Goal: Communication & Community: Answer question/provide support

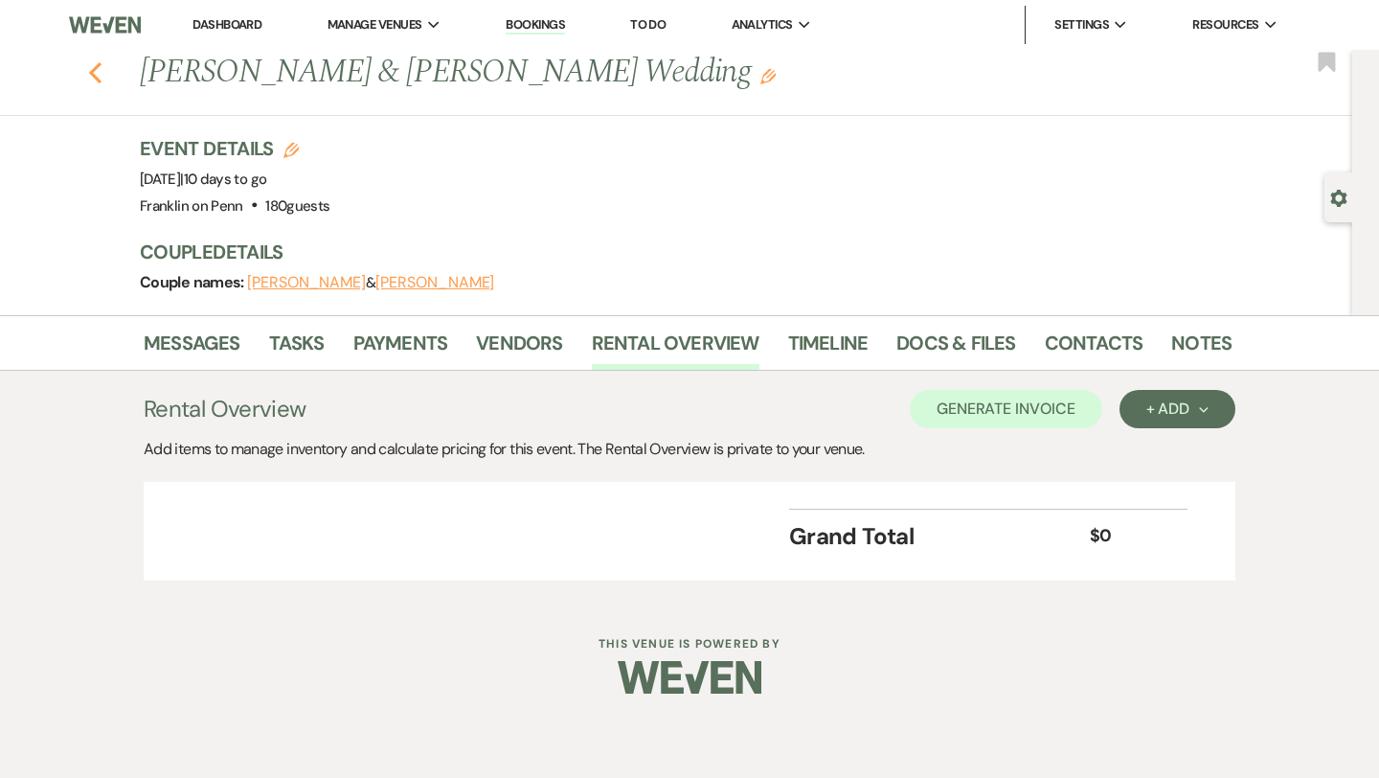
click at [102, 71] on icon "Previous" at bounding box center [95, 72] width 14 height 23
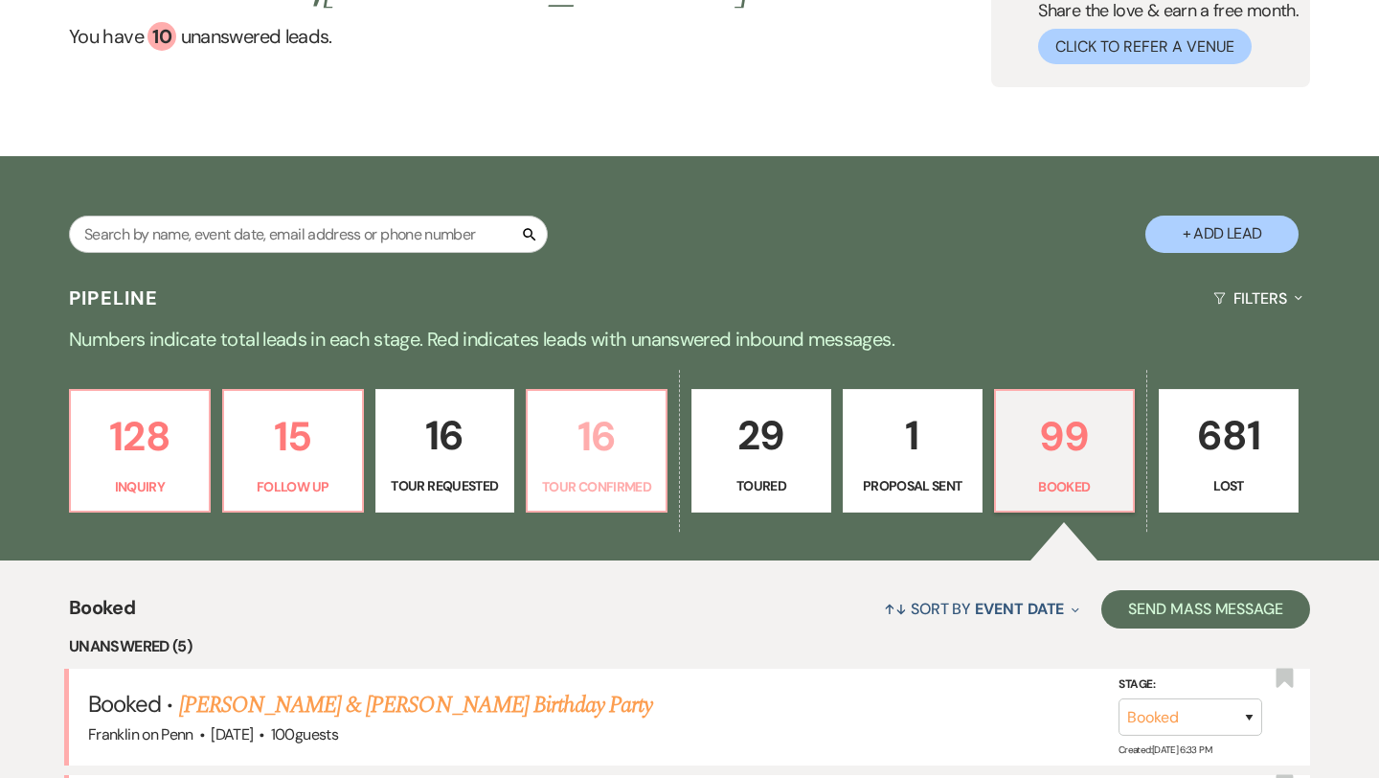
click at [600, 431] on p "16" at bounding box center [596, 436] width 115 height 64
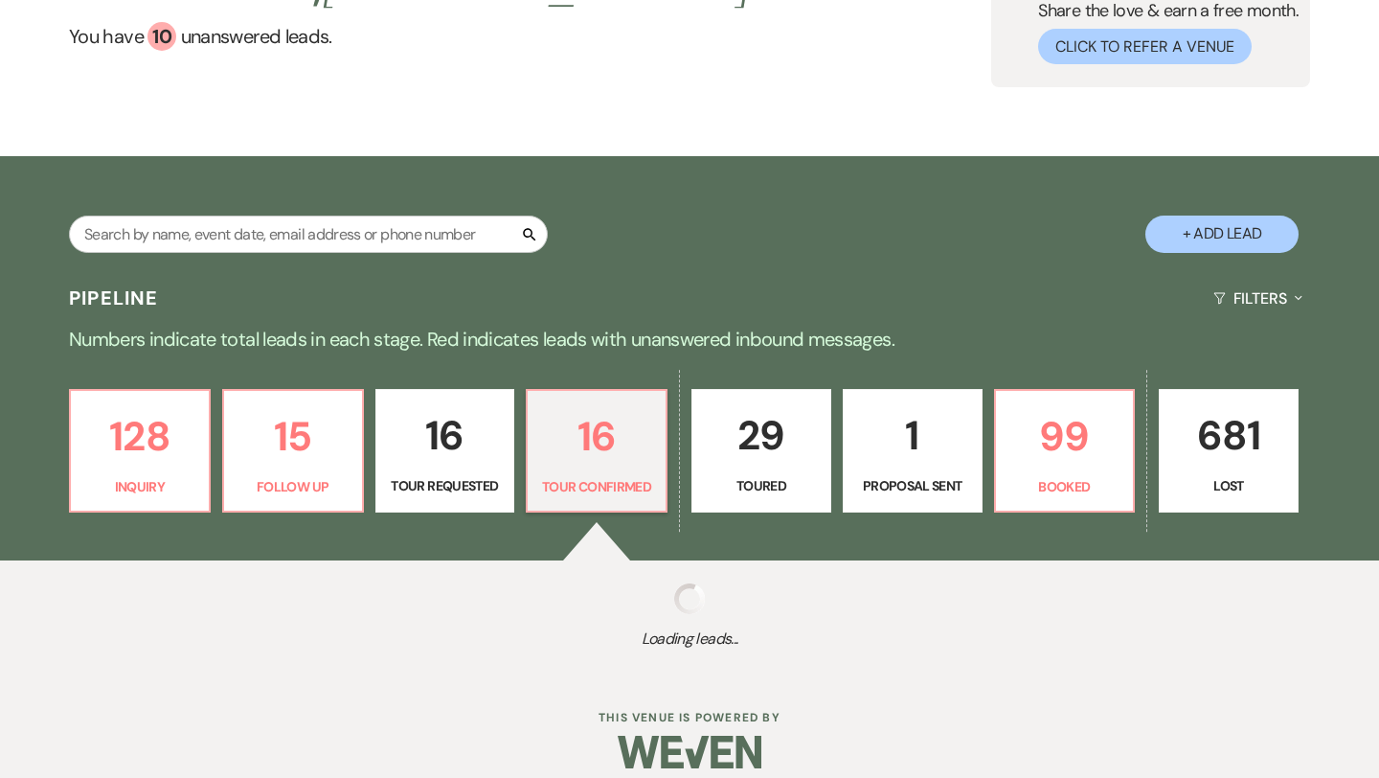
select select "4"
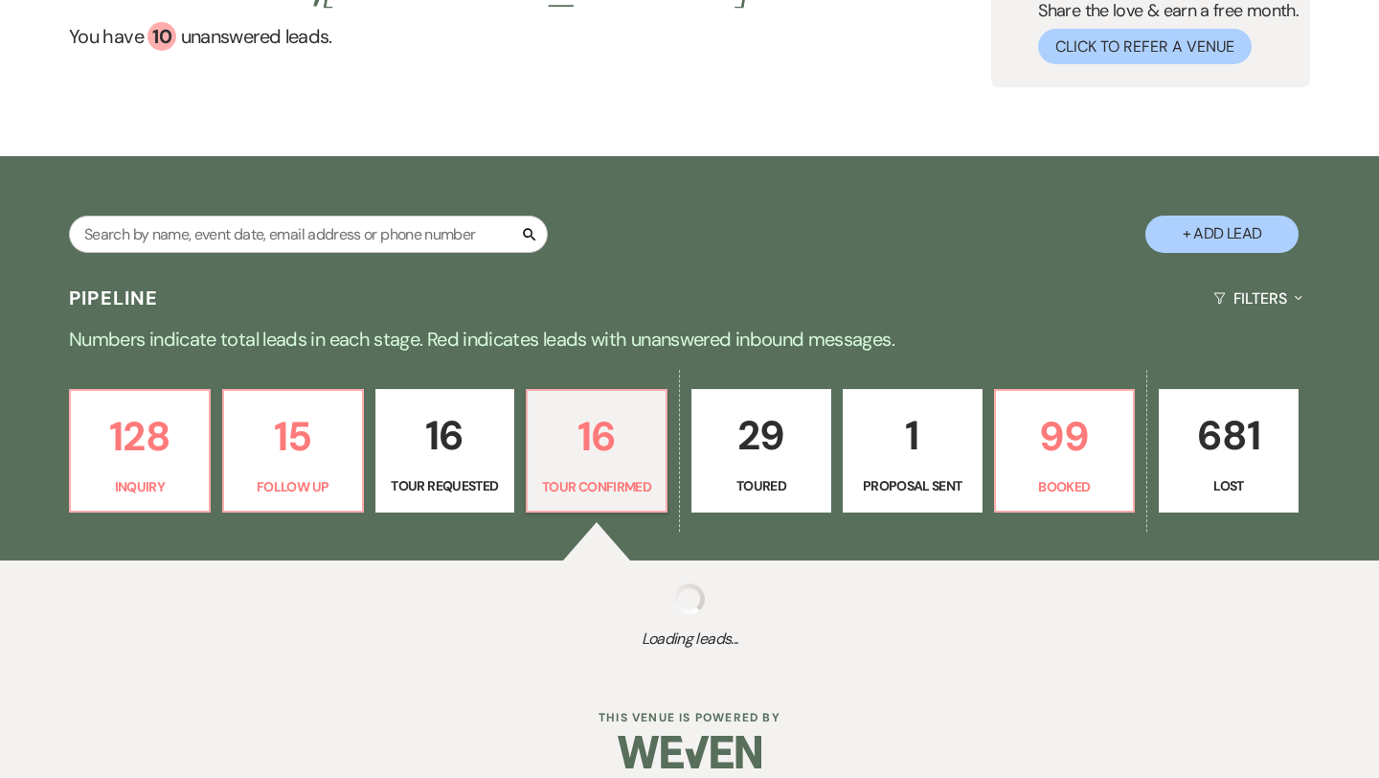
select select "4"
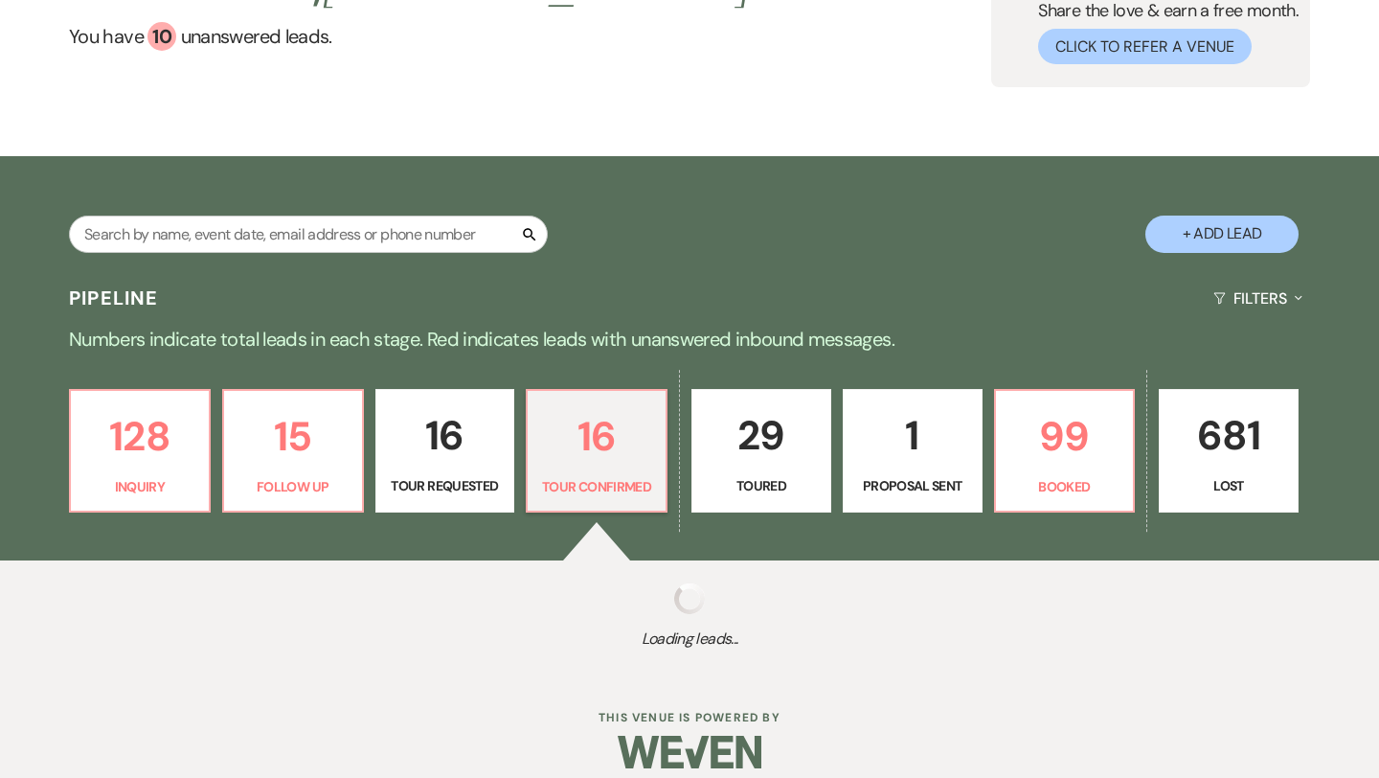
select select "4"
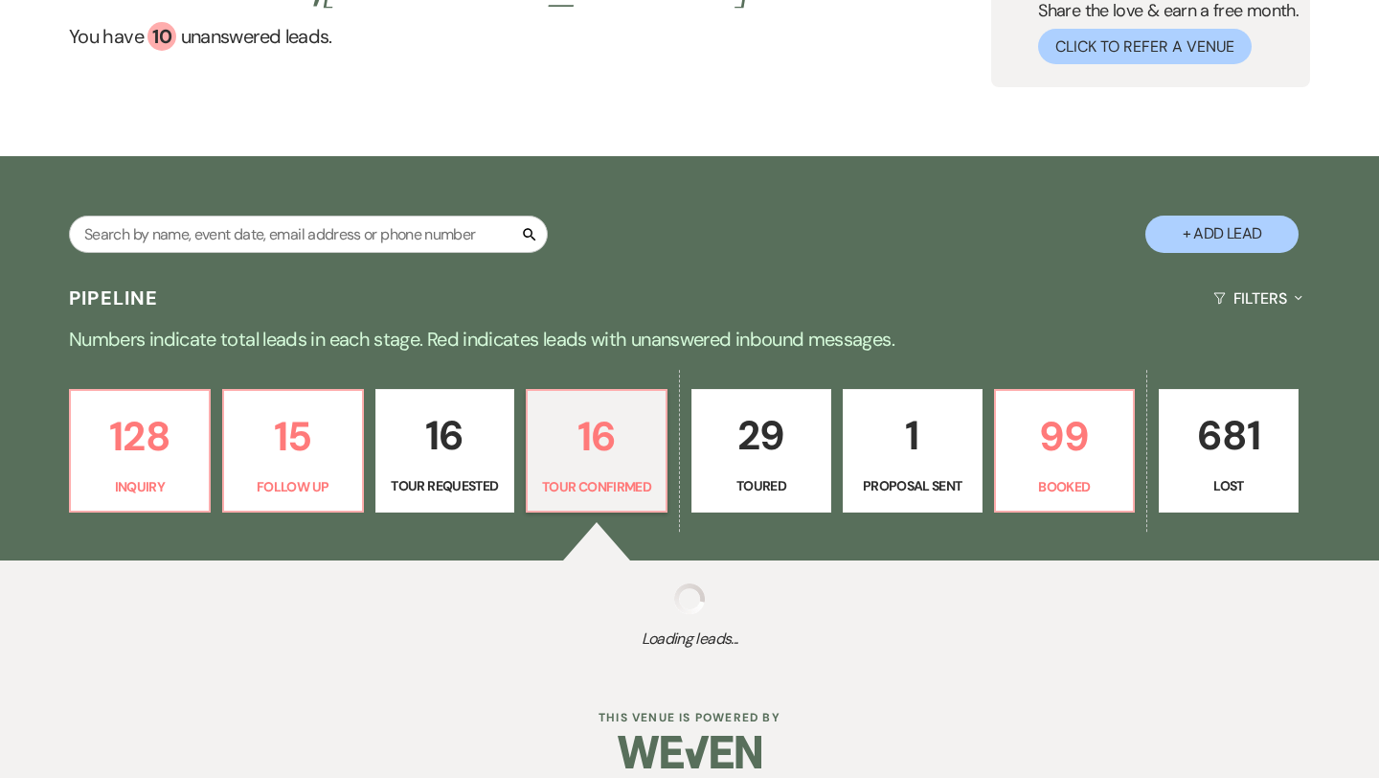
select select "4"
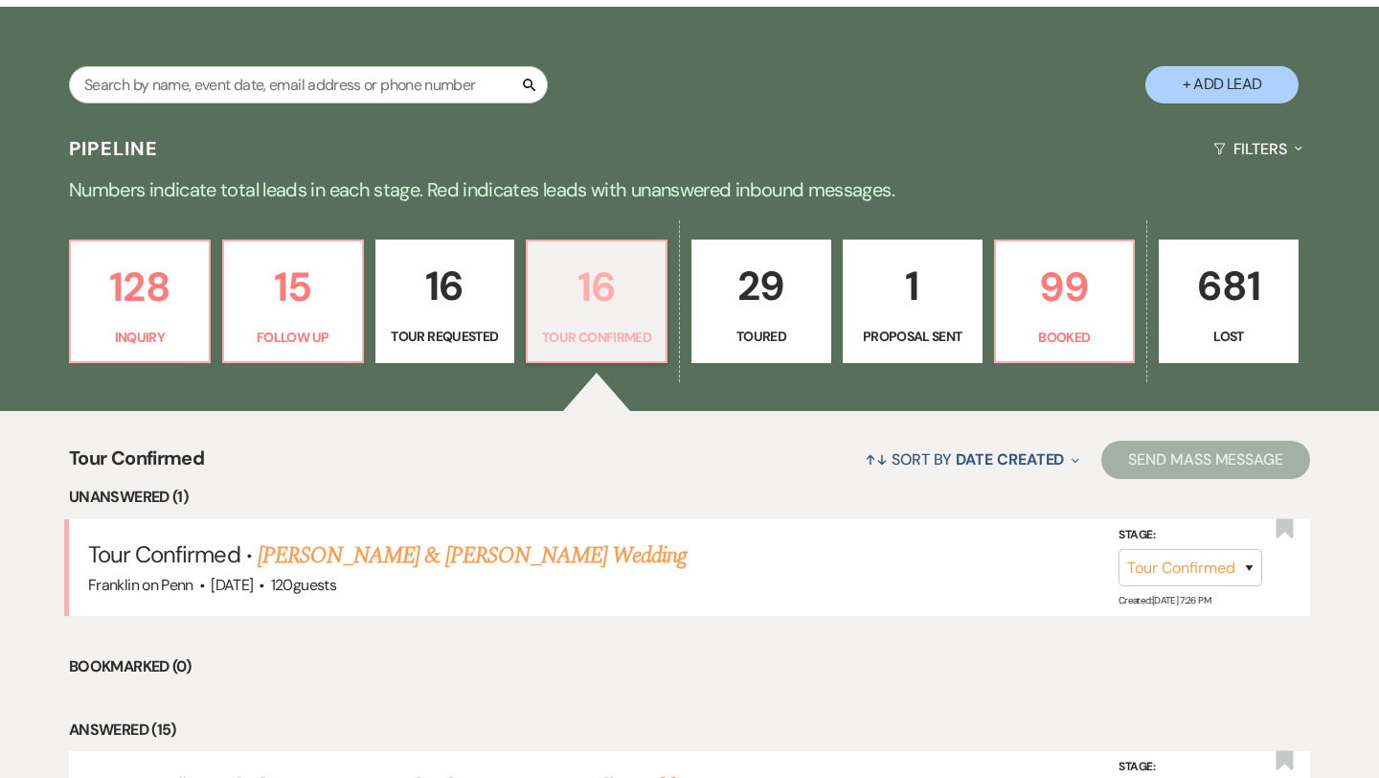
scroll to position [390, 0]
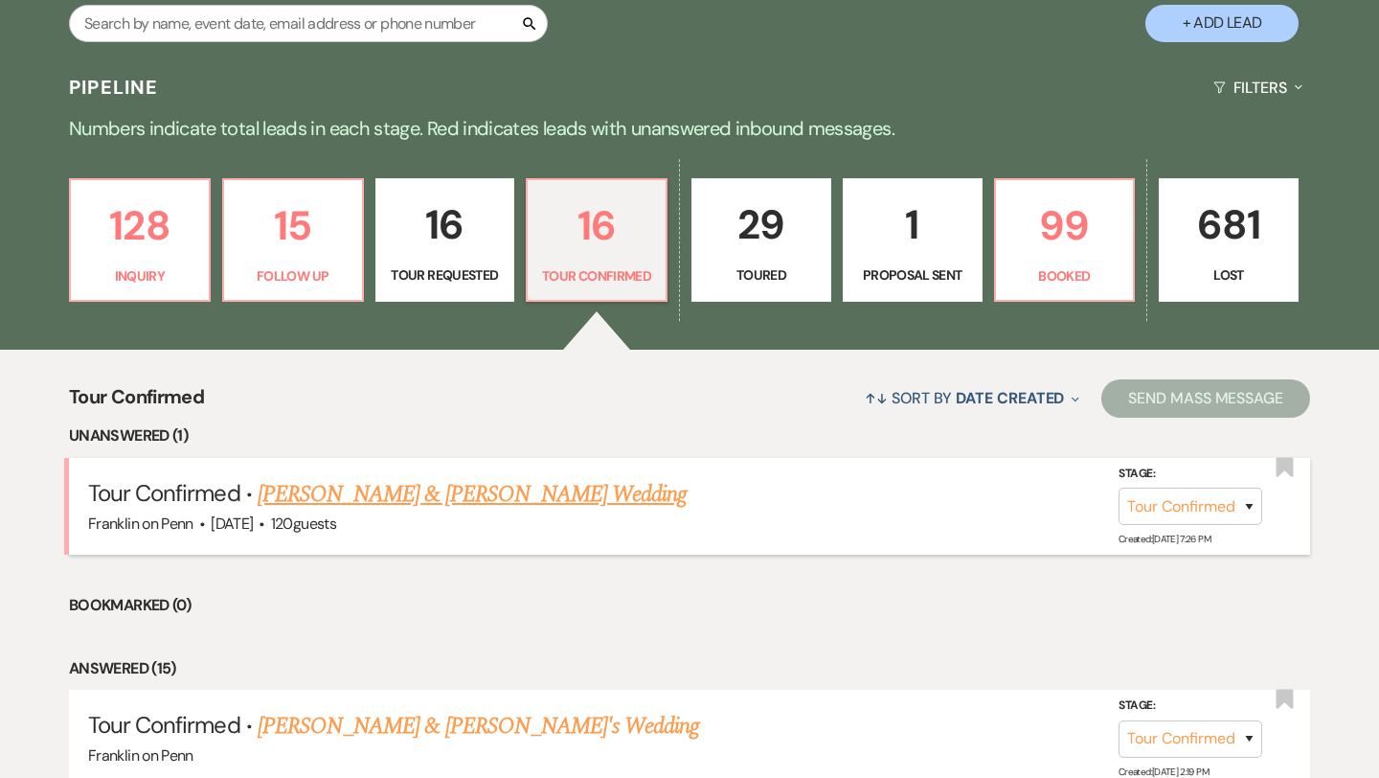
click at [573, 491] on link "[PERSON_NAME] & [PERSON_NAME] Wedding" at bounding box center [472, 494] width 429 height 34
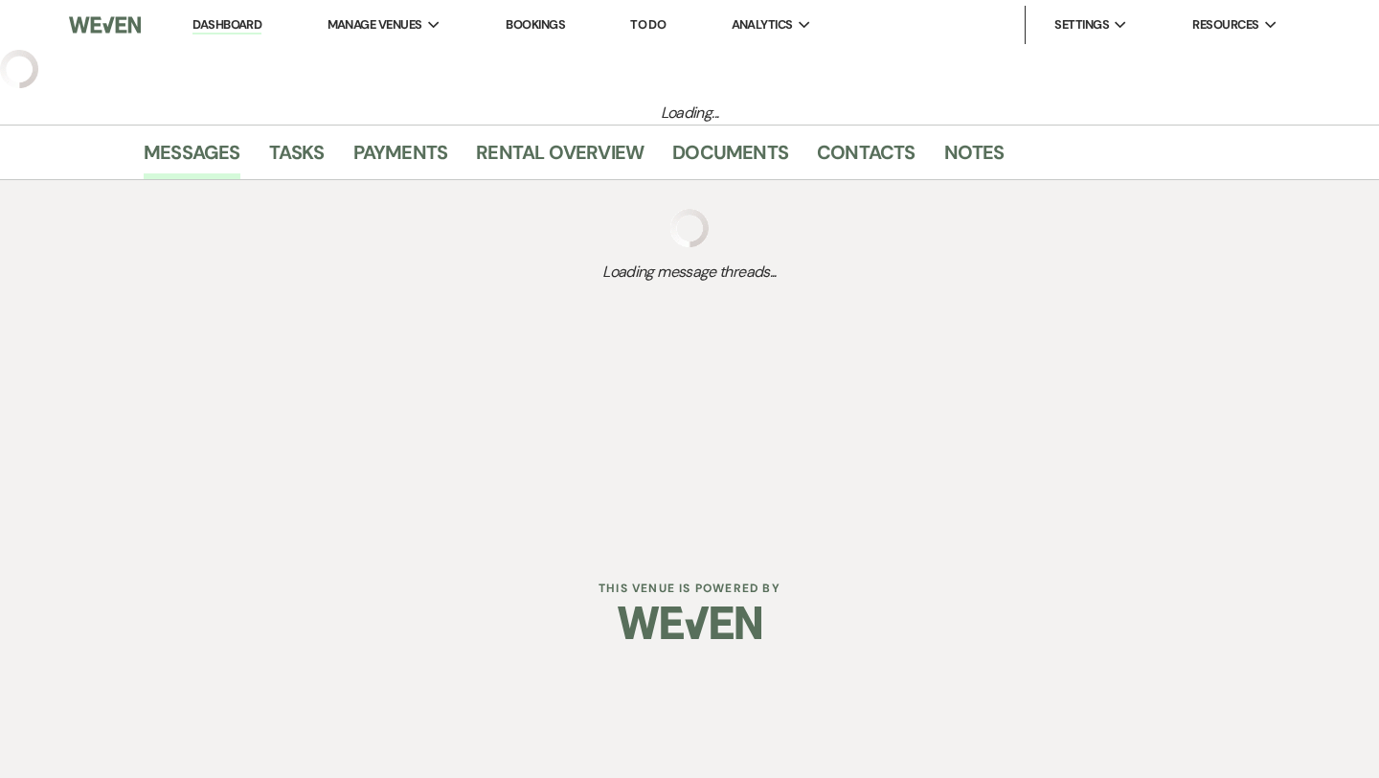
select select "4"
select select "5"
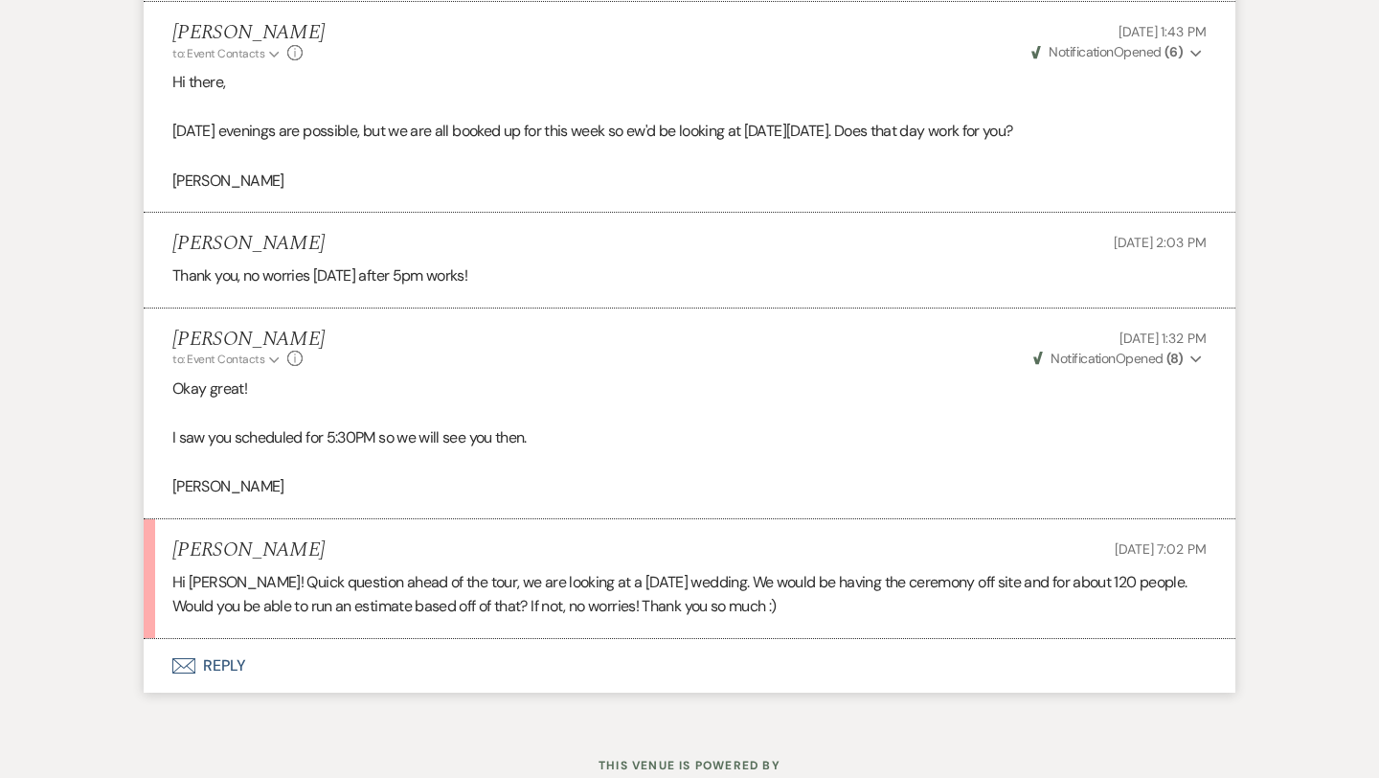
scroll to position [3346, 0]
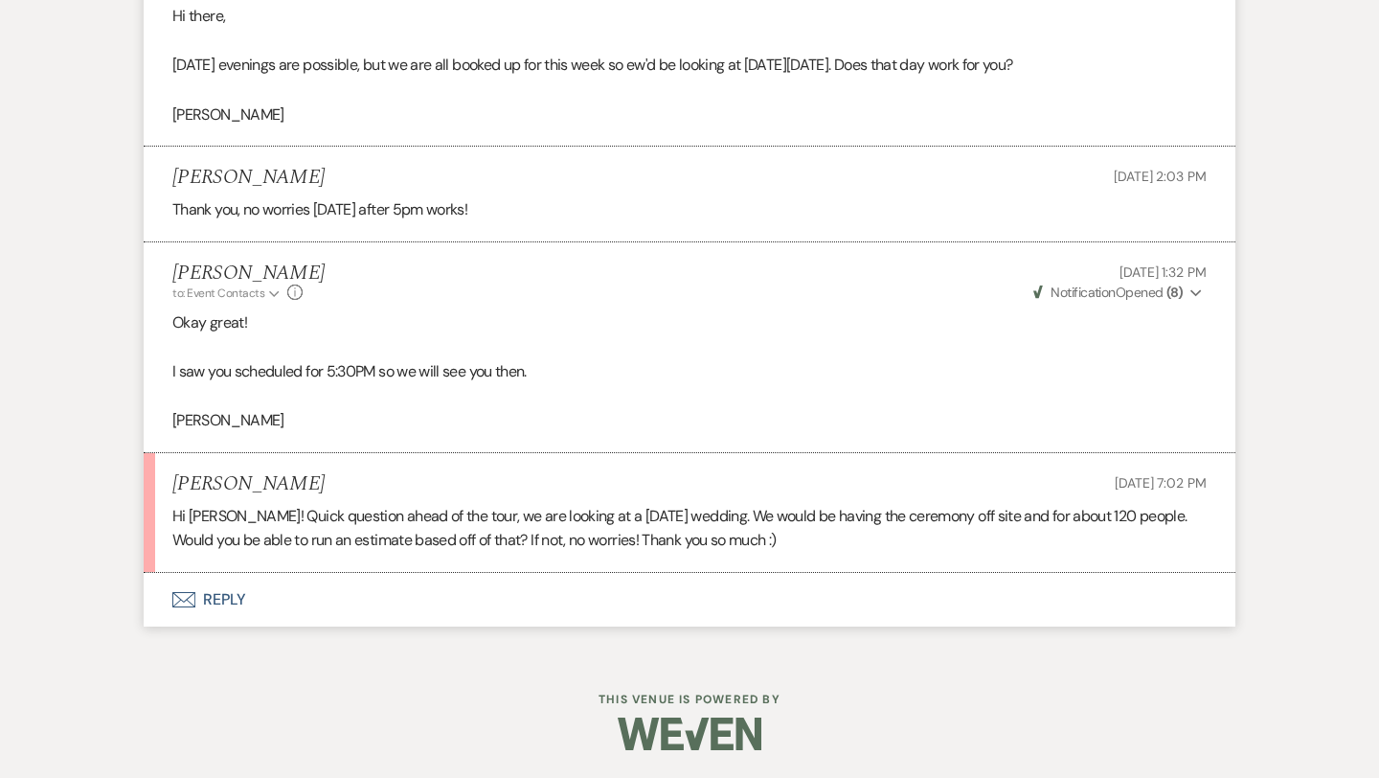
click at [234, 593] on button "Envelope Reply" at bounding box center [690, 600] width 1092 height 54
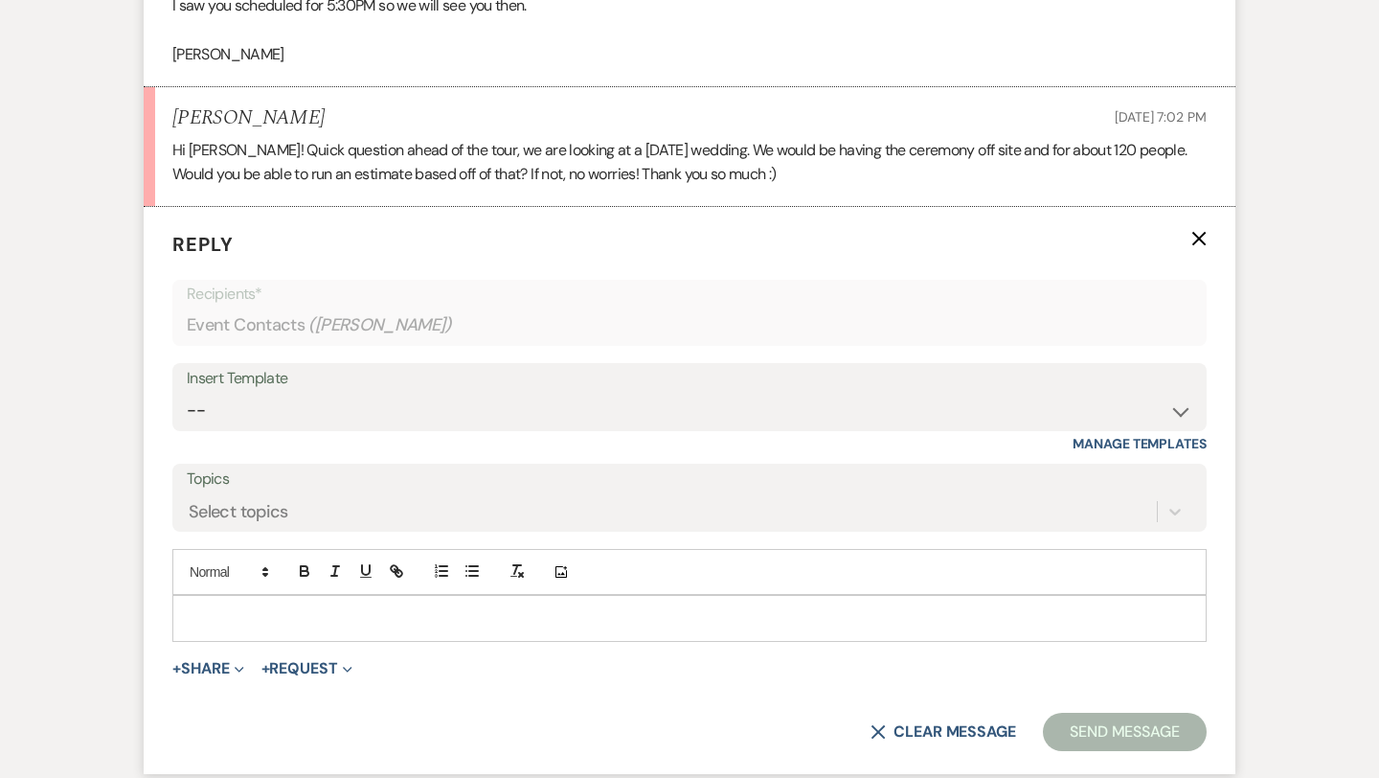
scroll to position [3712, 0]
click at [236, 605] on div at bounding box center [689, 618] width 1032 height 44
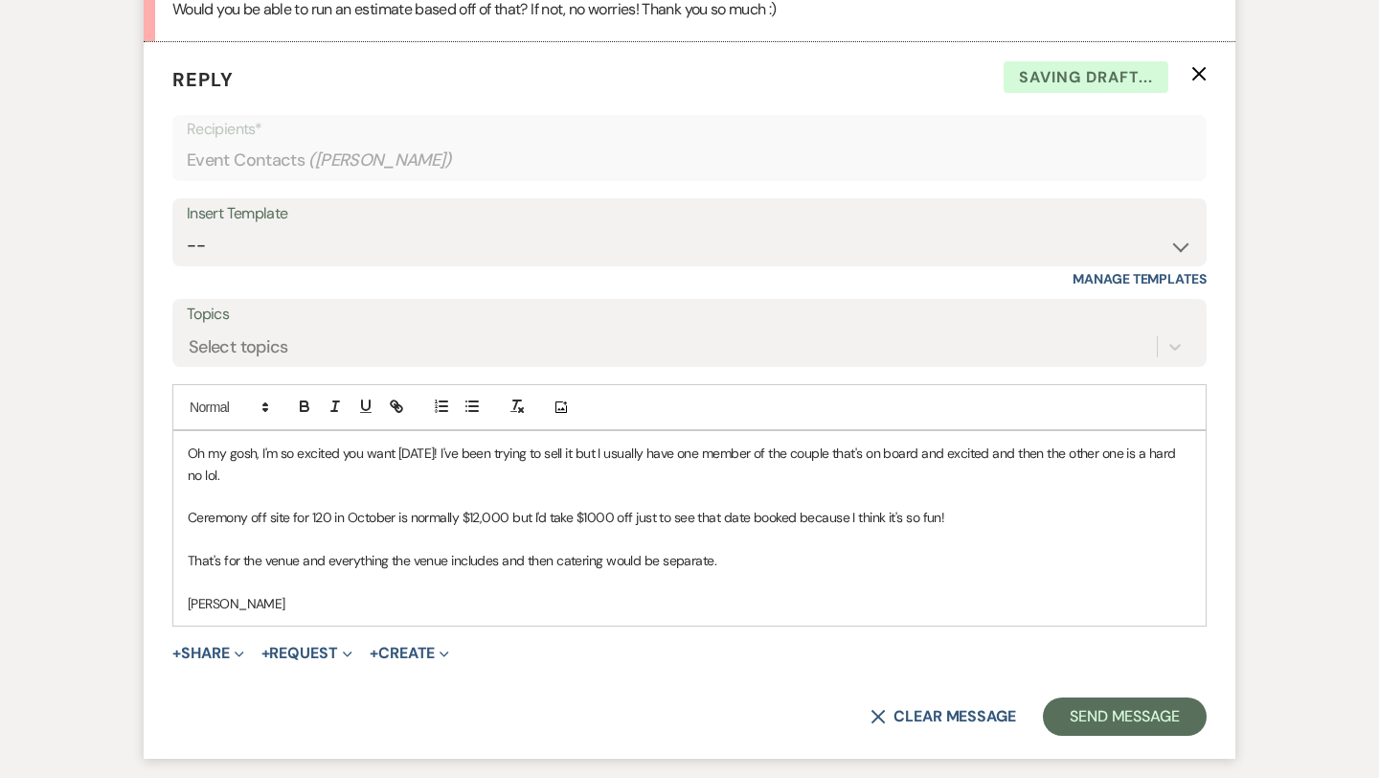
scroll to position [3879, 0]
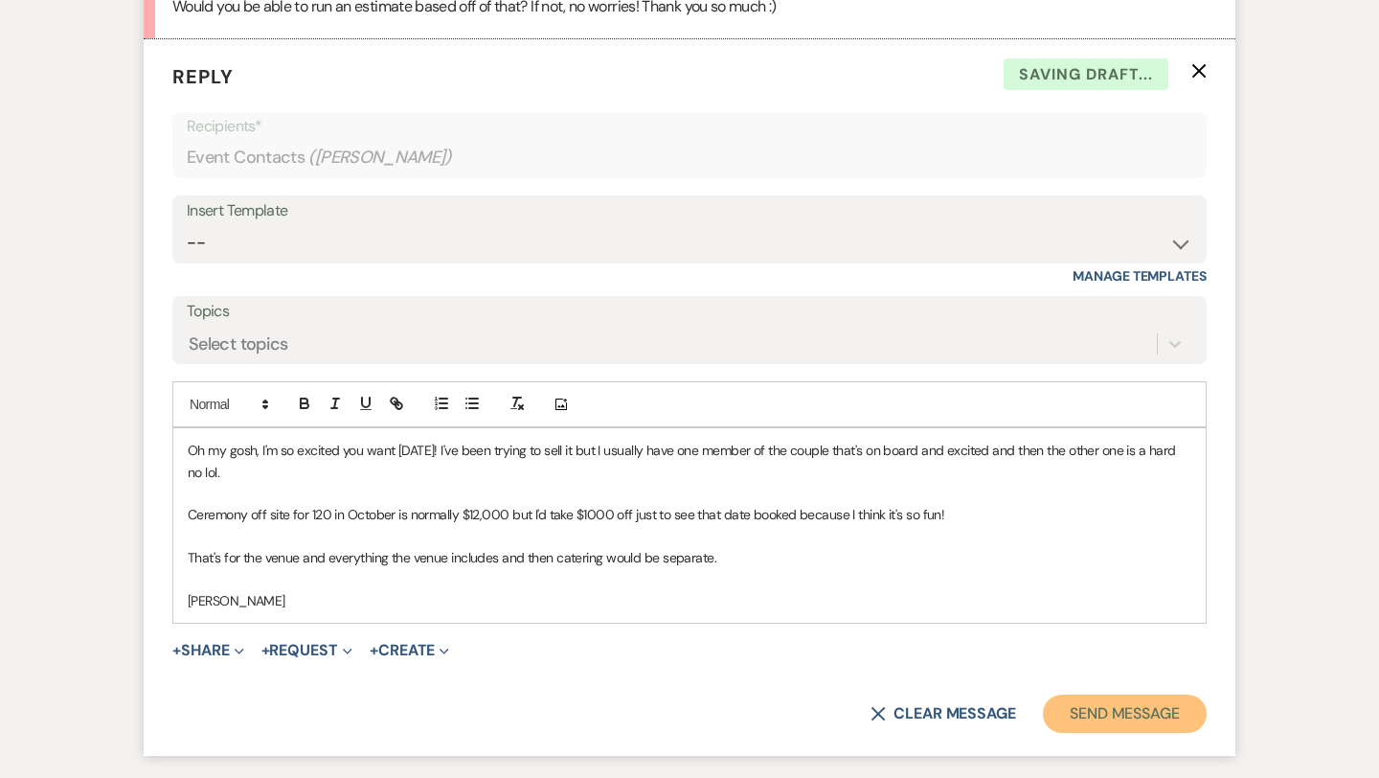
click at [1099, 712] on button "Send Message" at bounding box center [1125, 713] width 164 height 38
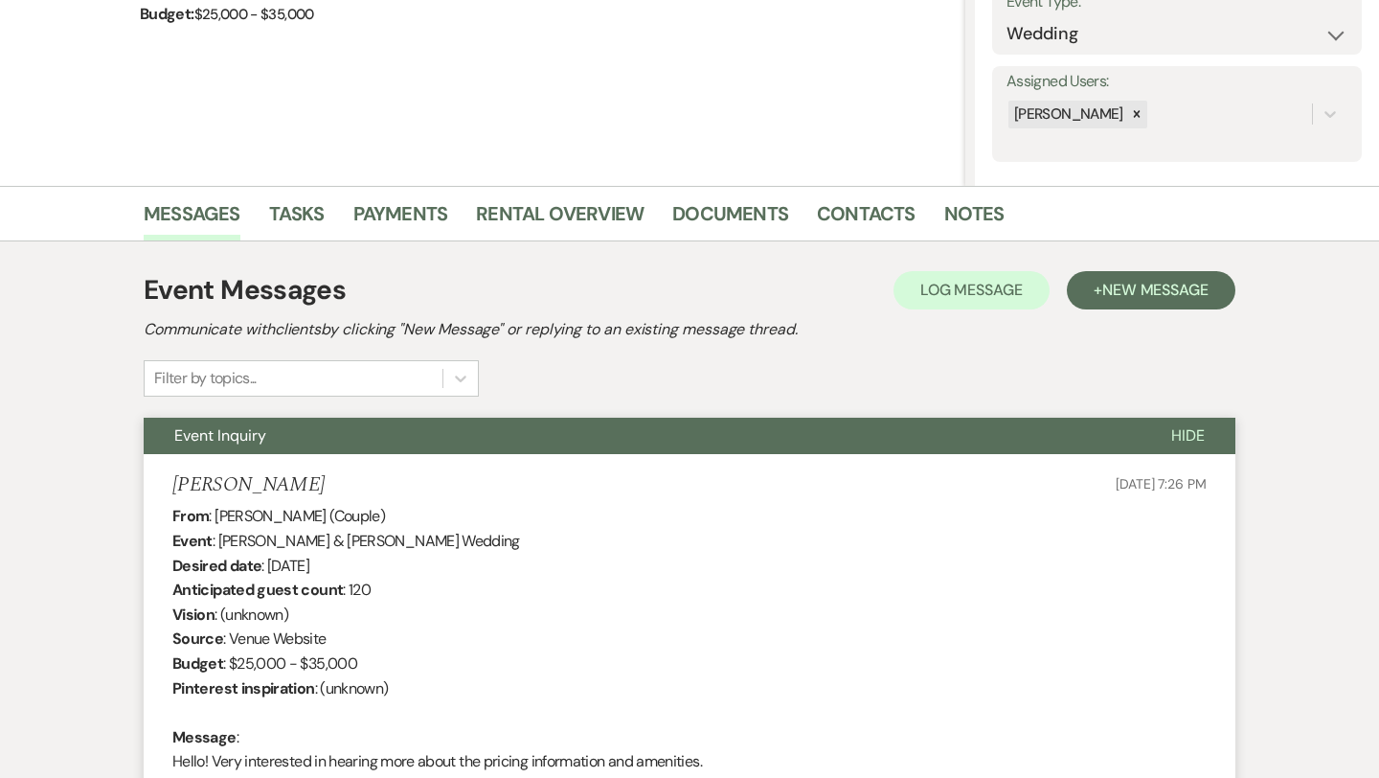
scroll to position [0, 0]
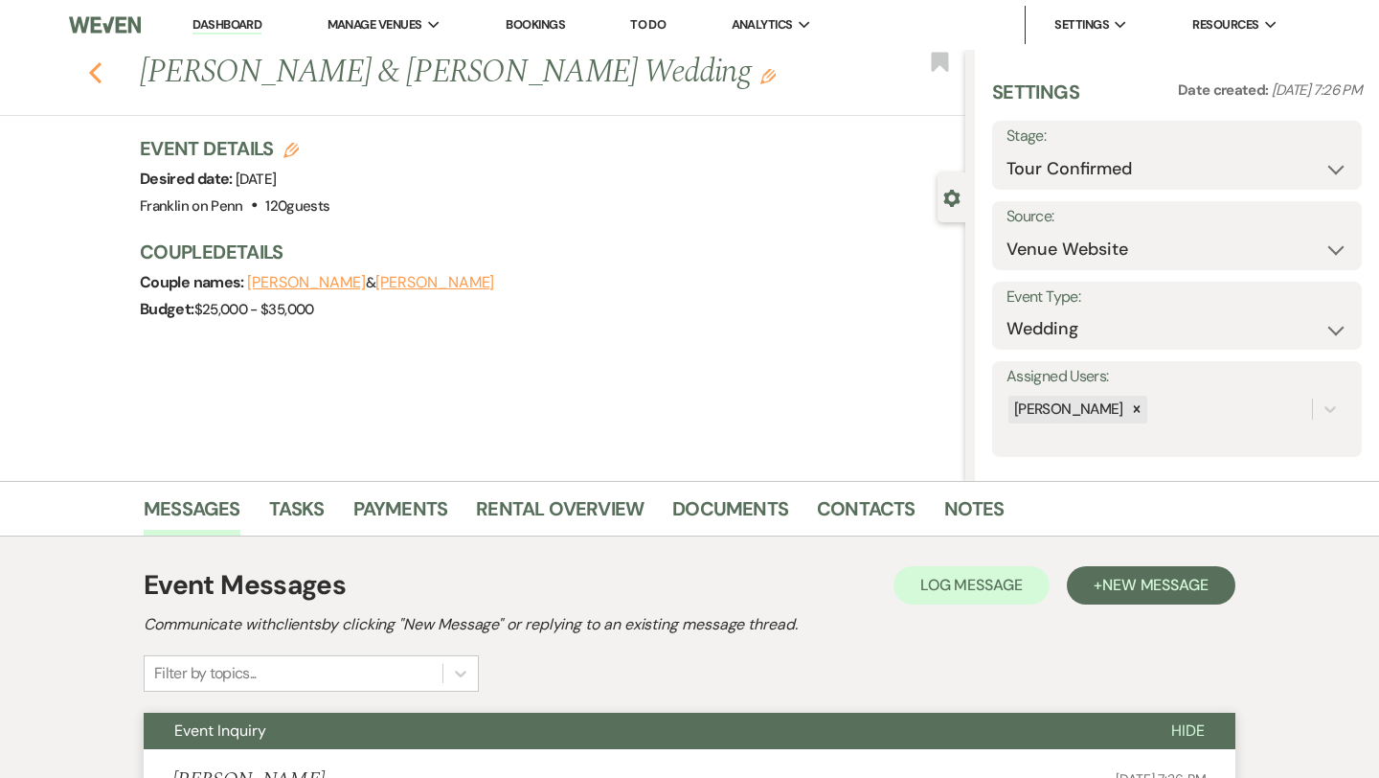
click at [95, 79] on icon "Previous" at bounding box center [95, 72] width 14 height 23
select select "4"
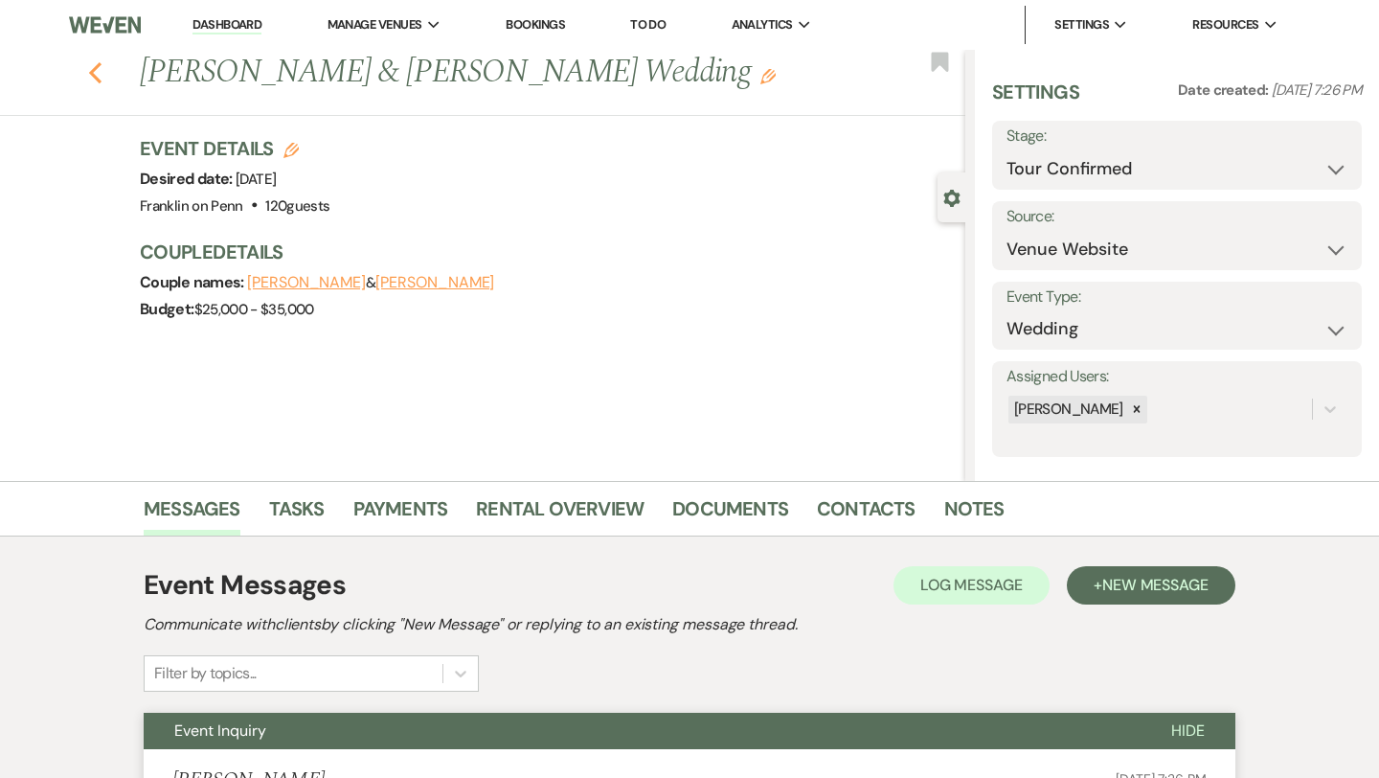
select select "4"
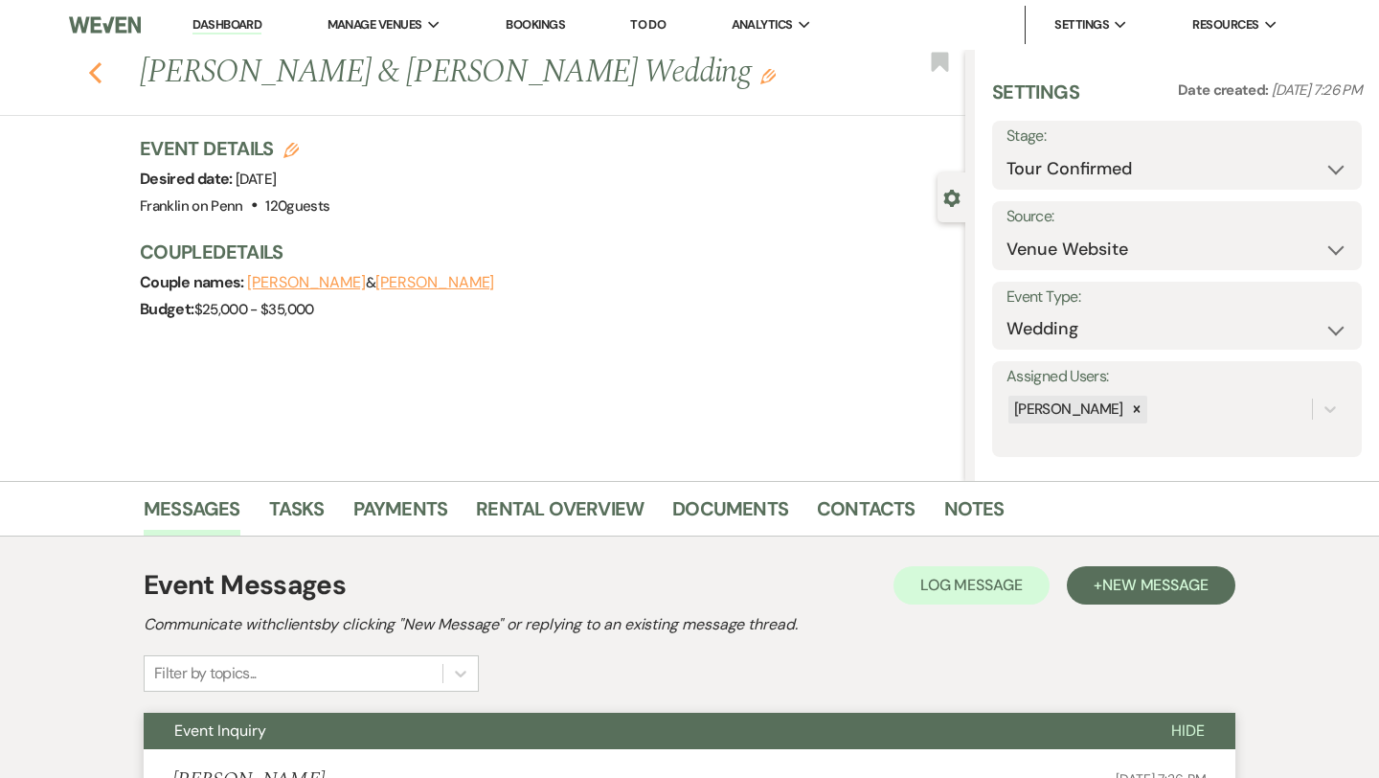
select select "4"
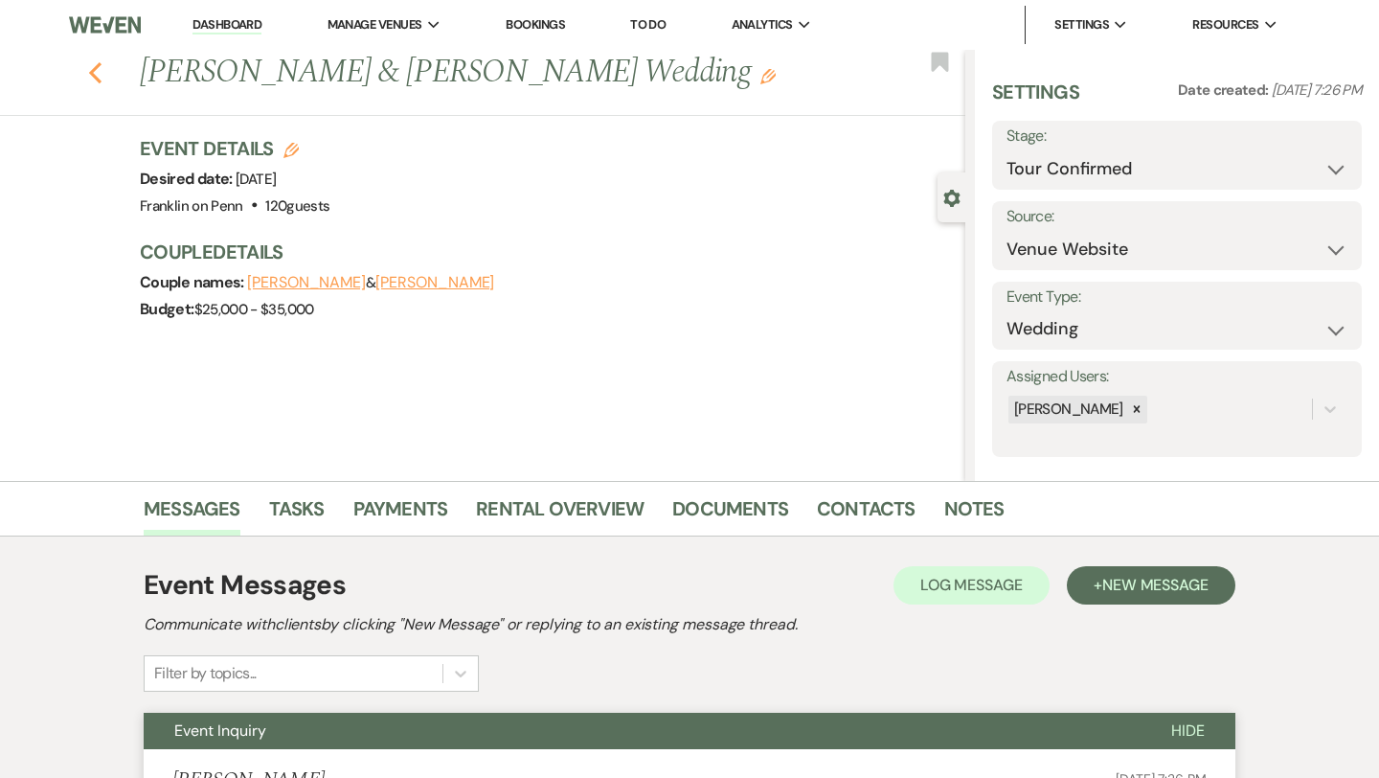
select select "4"
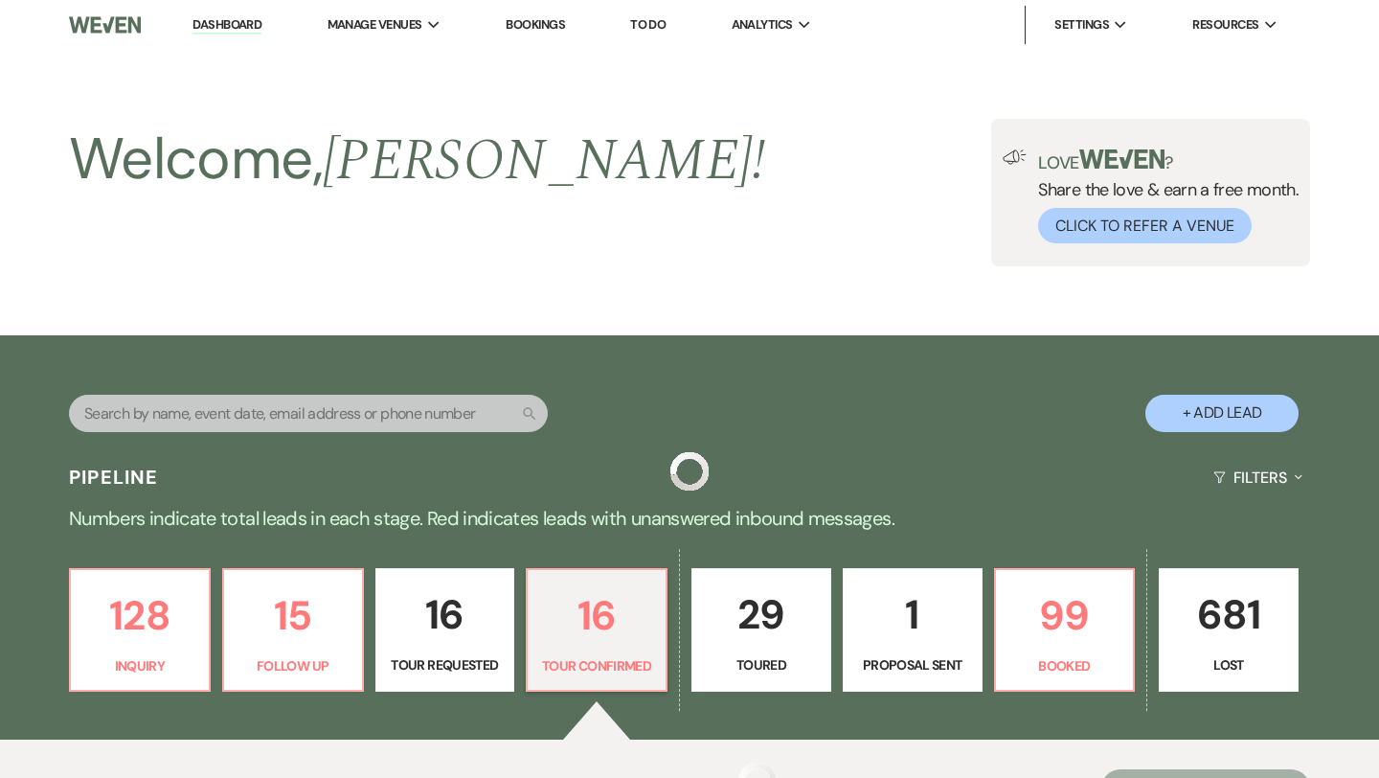
scroll to position [390, 0]
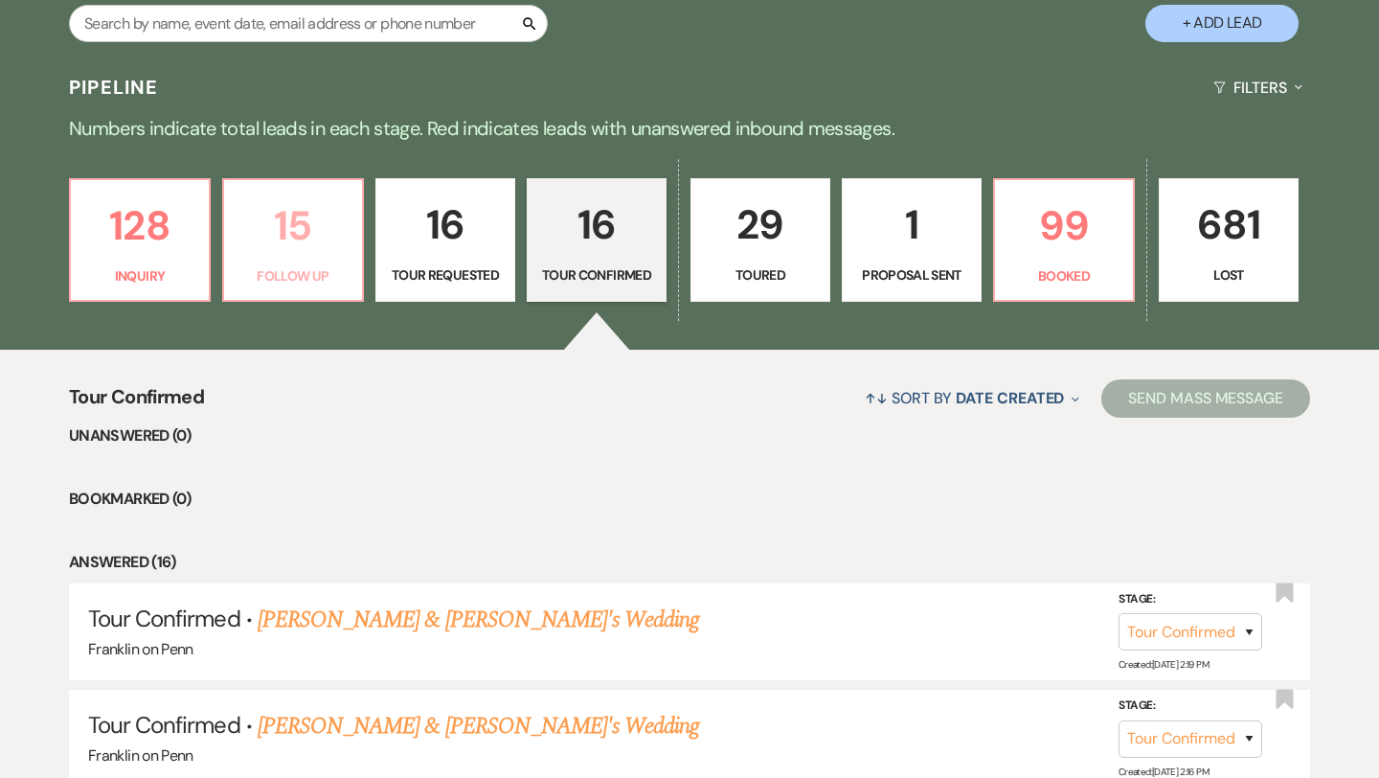
click at [300, 220] on p "15" at bounding box center [293, 225] width 115 height 64
select select "9"
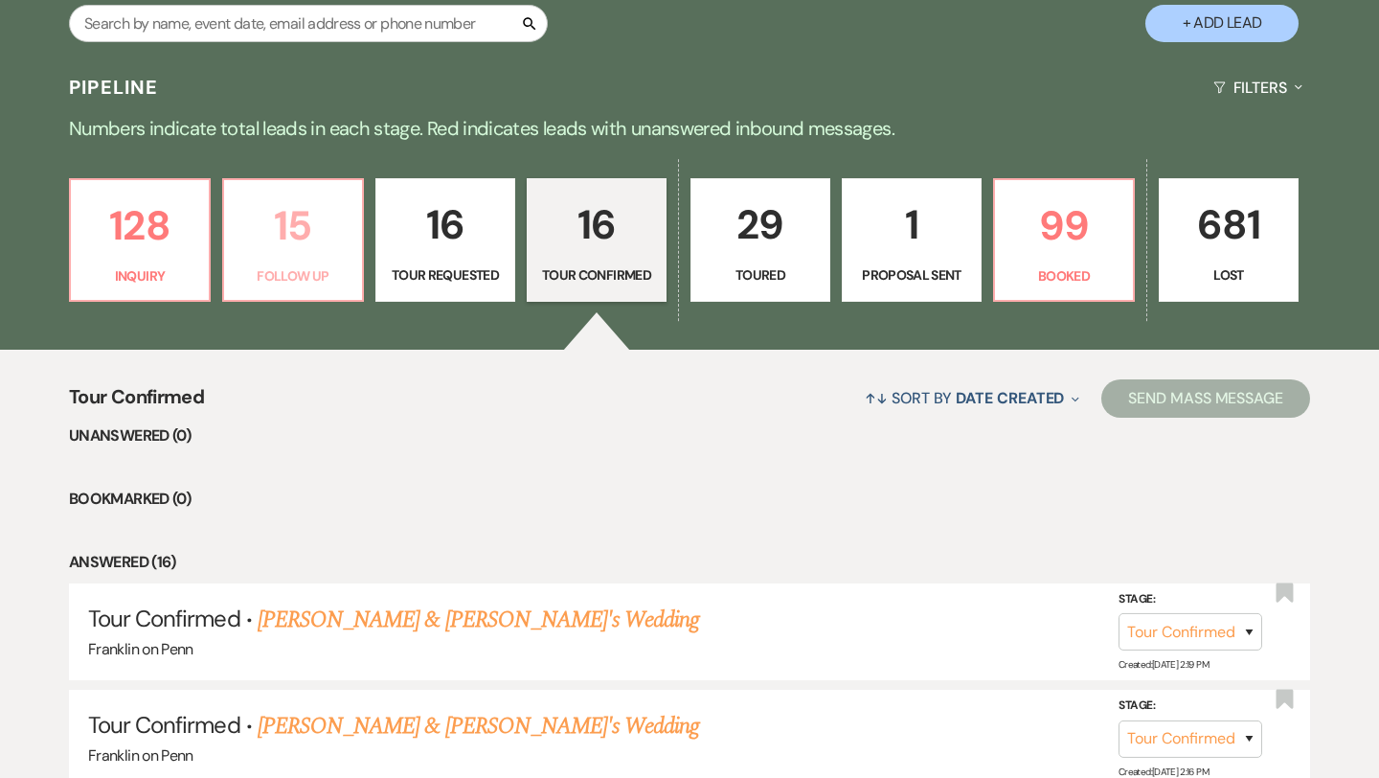
select select "9"
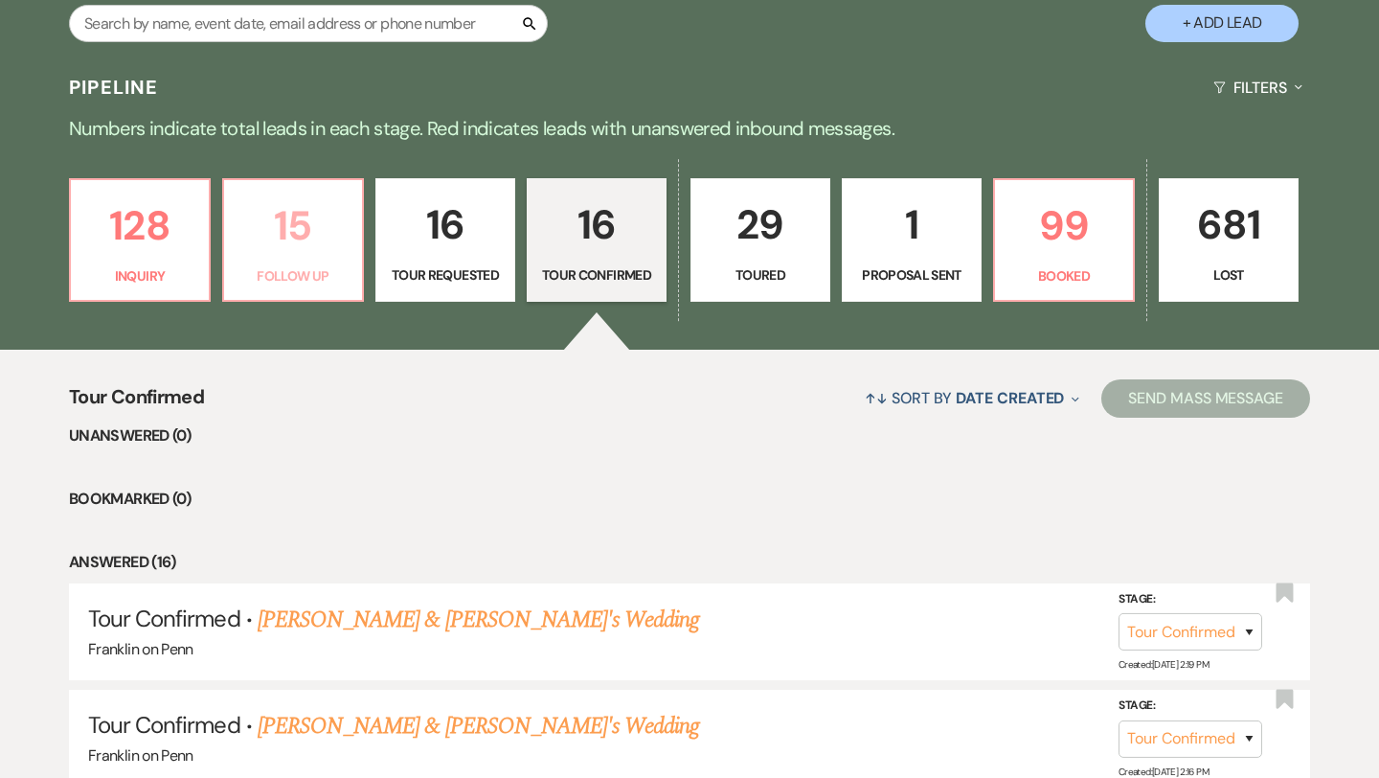
select select "9"
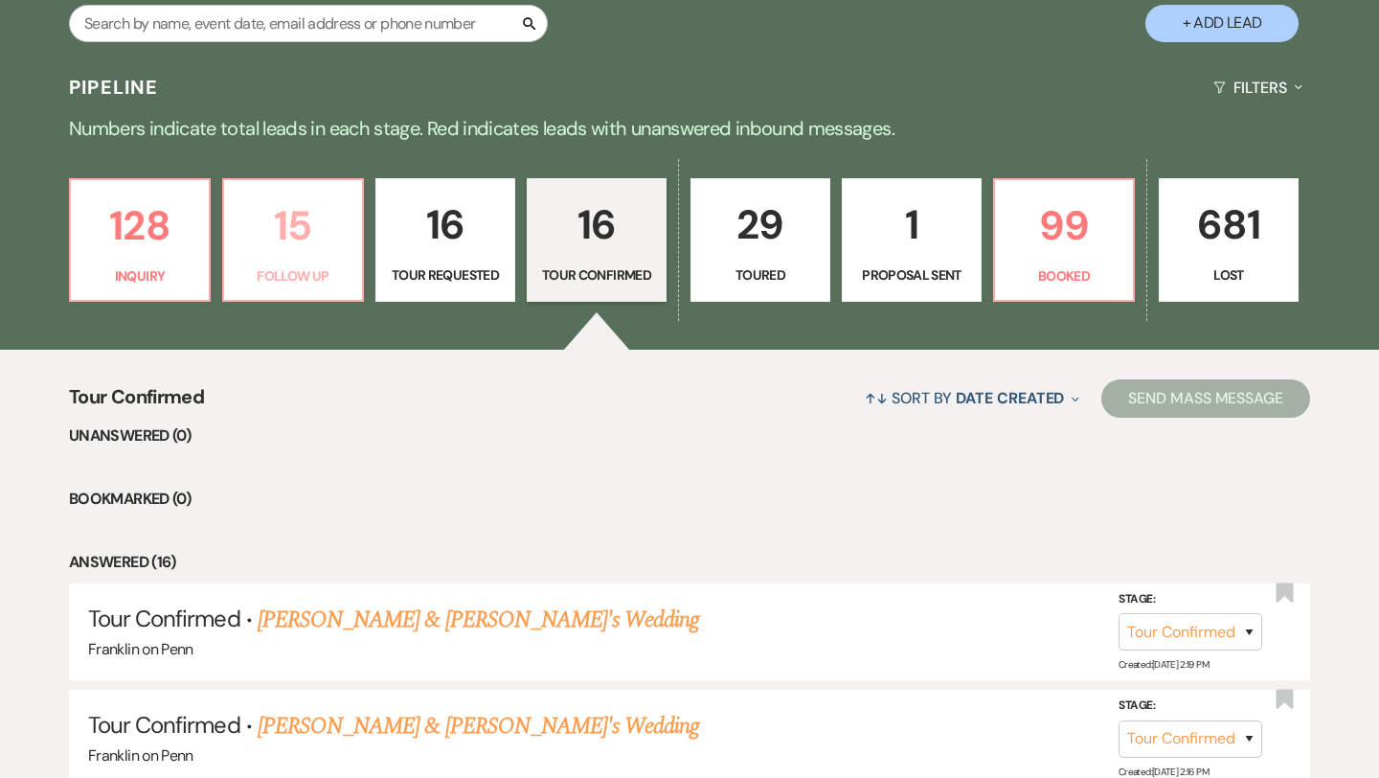
select select "9"
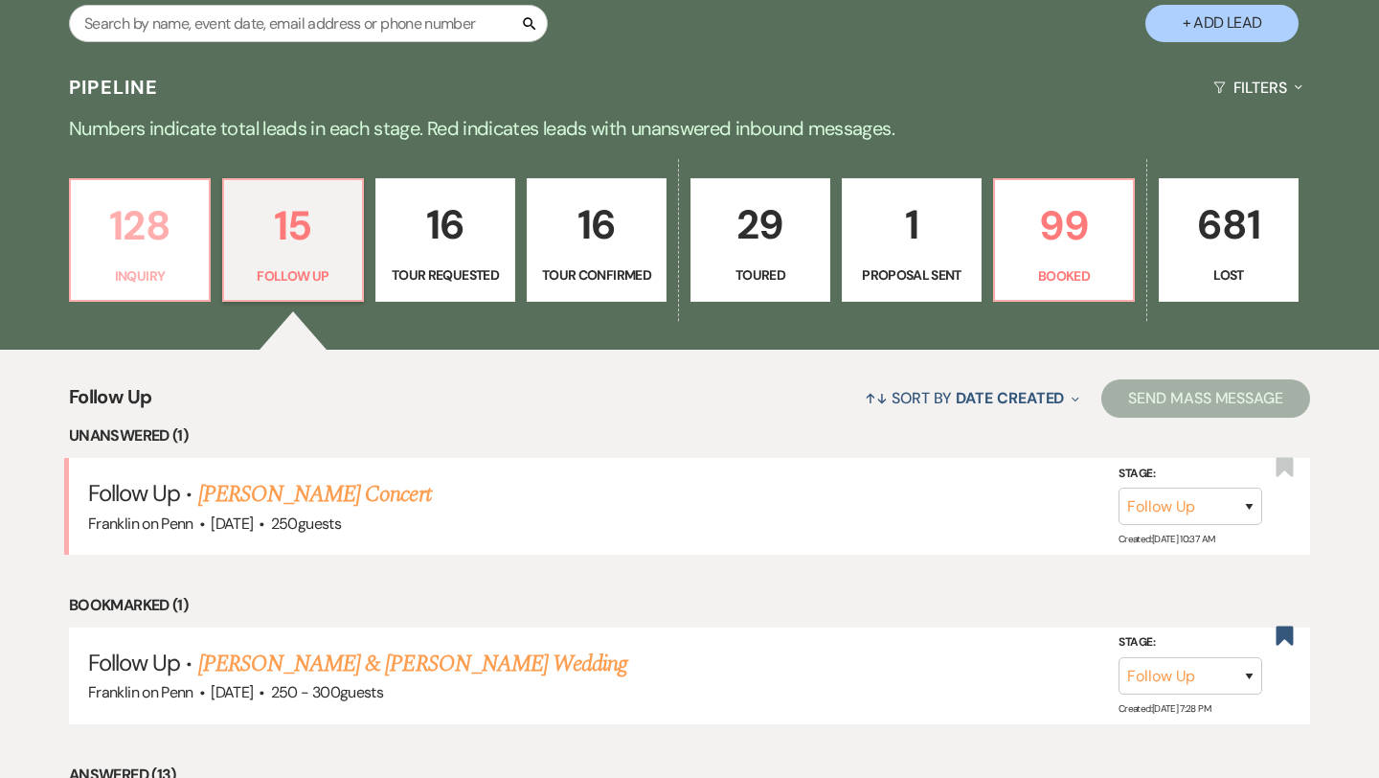
click at [158, 228] on p "128" at bounding box center [139, 225] width 115 height 64
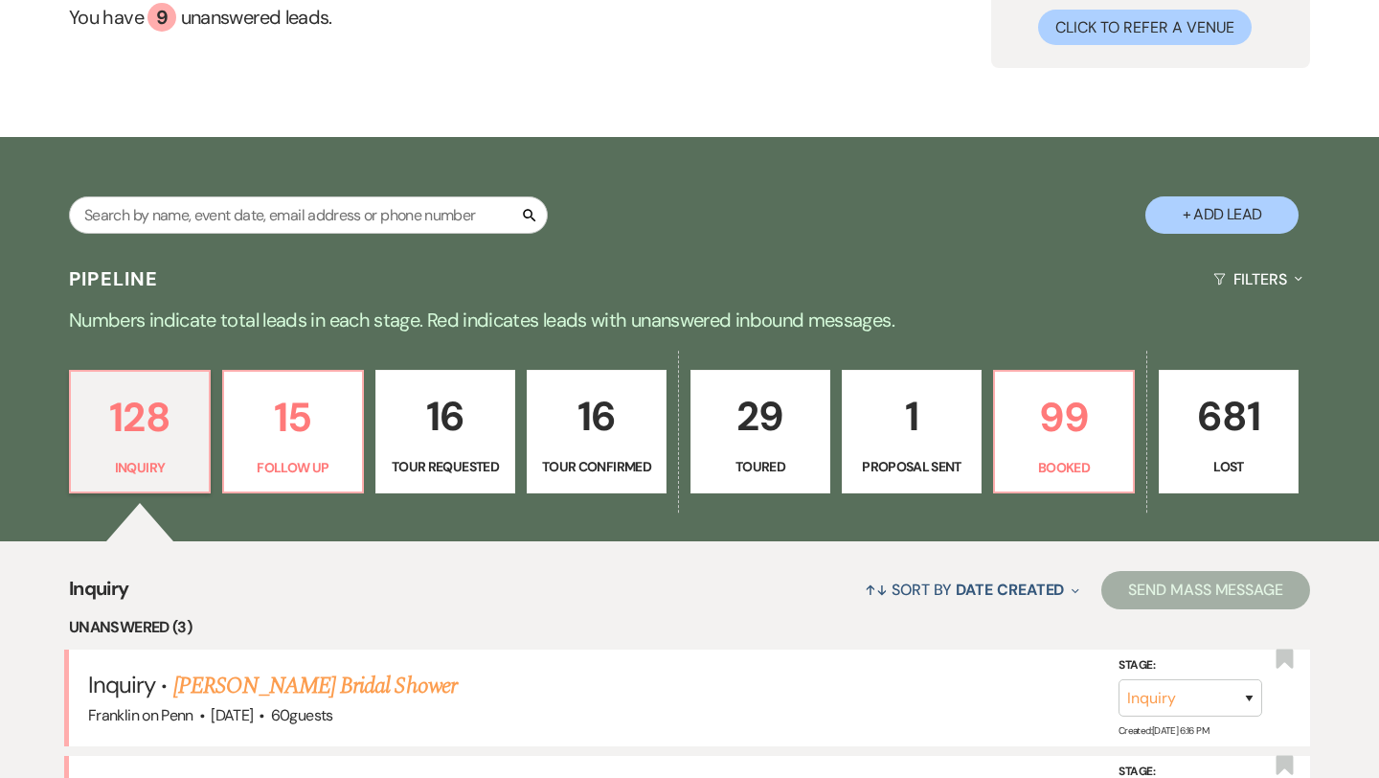
scroll to position [390, 0]
